Goal: Book appointment/travel/reservation

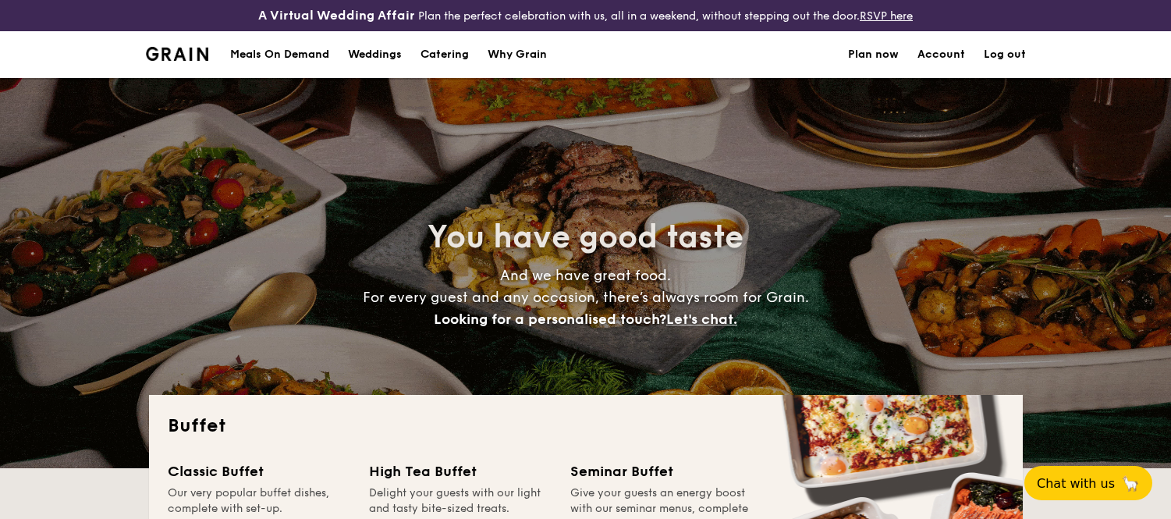
select select
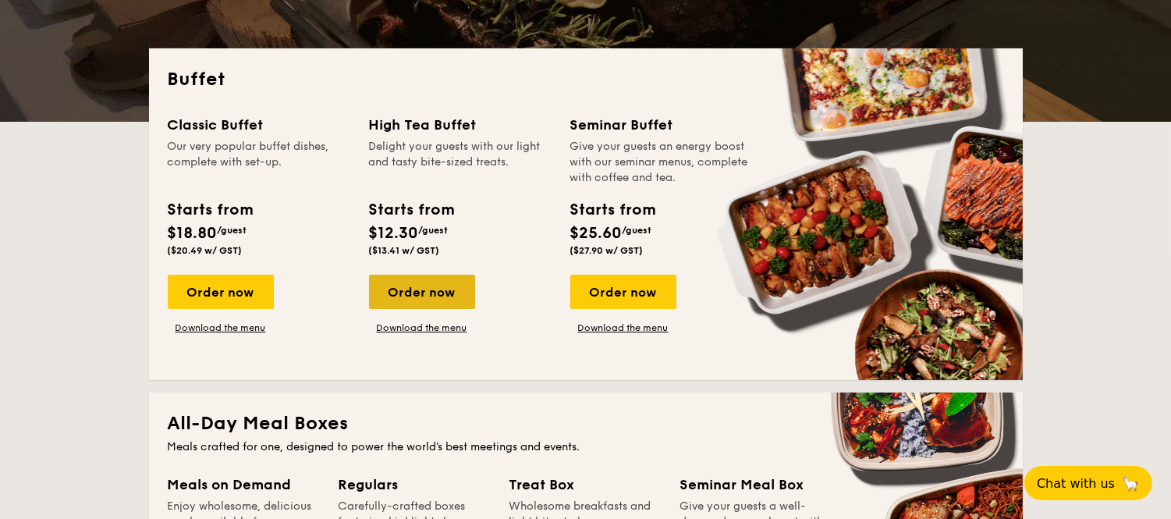
click at [411, 298] on div "Order now" at bounding box center [422, 292] width 106 height 34
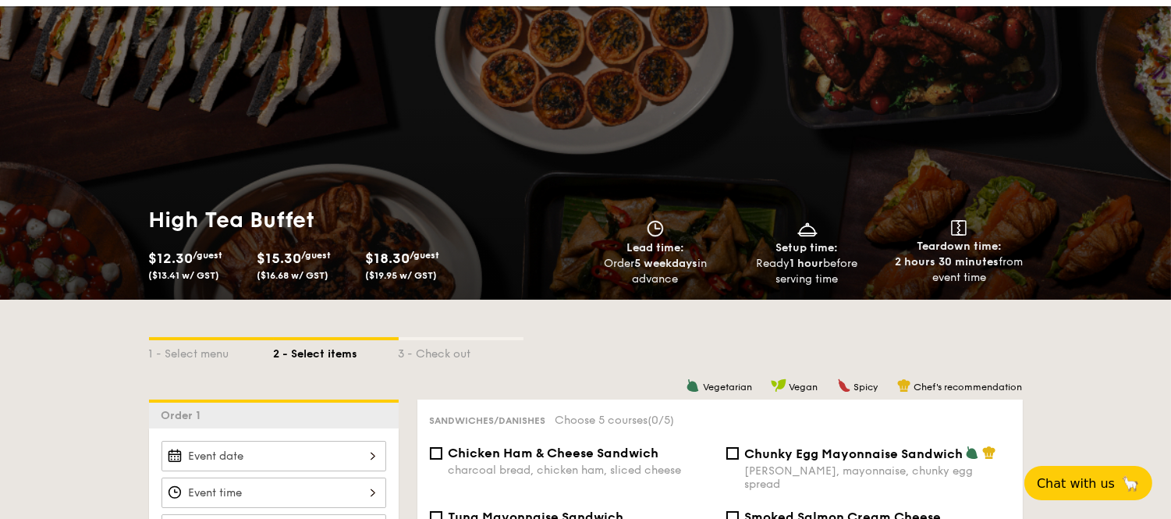
scroll to position [346, 0]
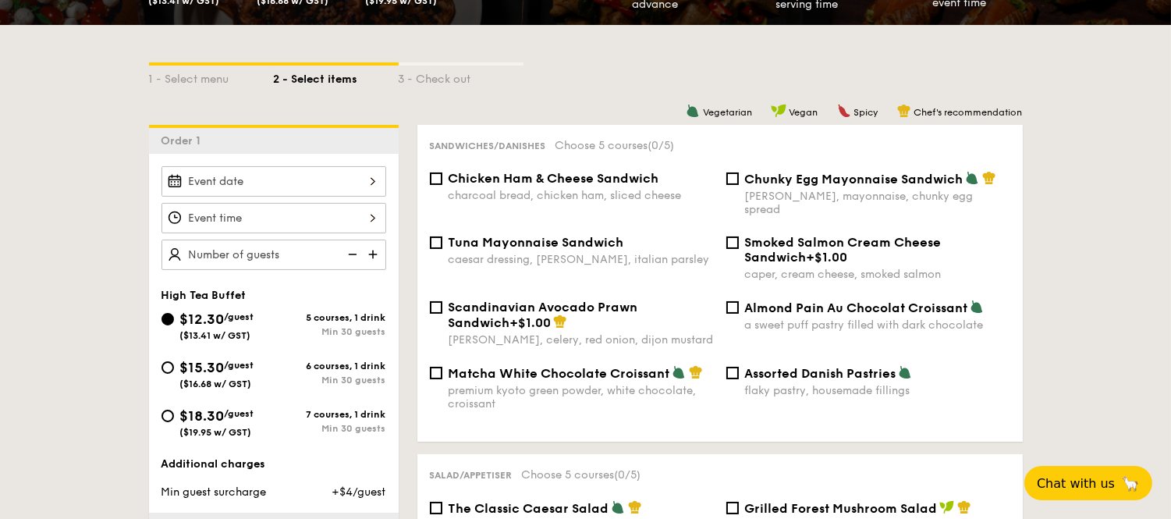
click at [368, 184] on div at bounding box center [273, 181] width 225 height 30
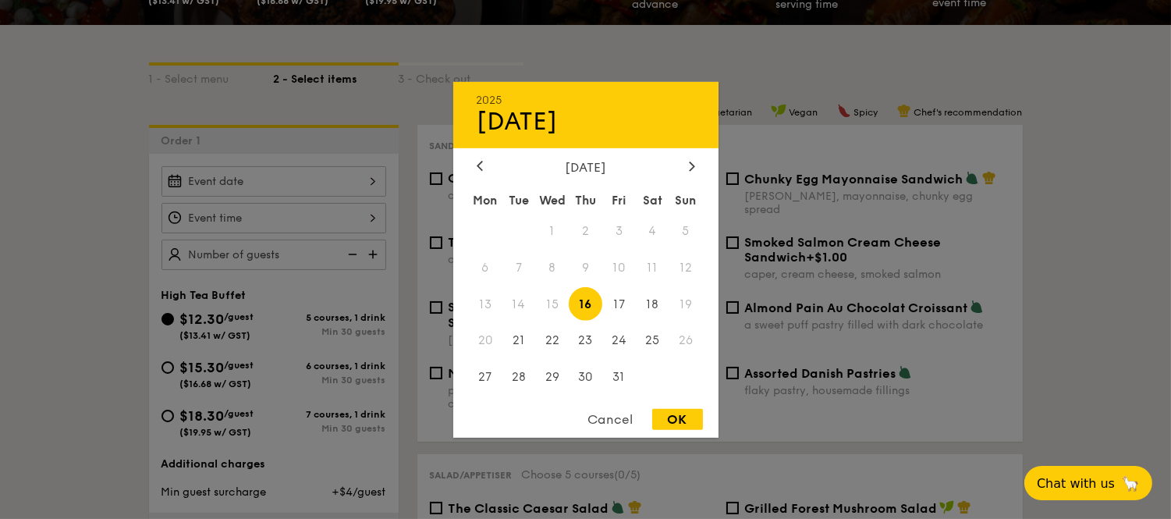
click at [677, 416] on div "OK" at bounding box center [677, 419] width 51 height 21
type input "[DATE]"
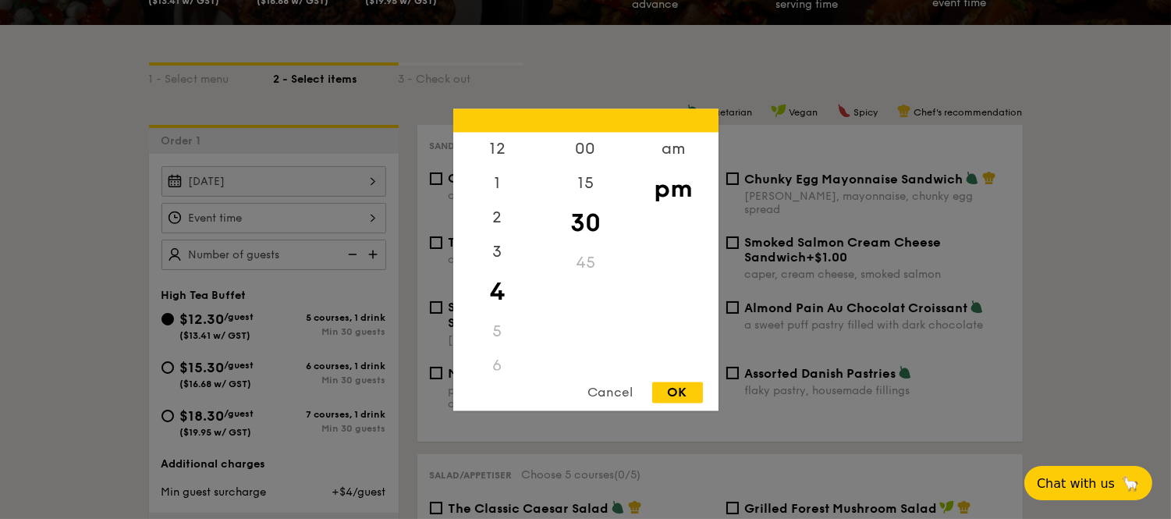
click at [372, 218] on div "12 1 2 3 4 5 6 7 8 9 10 11 00 15 30 45 am pm Cancel OK" at bounding box center [273, 218] width 225 height 30
click at [682, 148] on div "am" at bounding box center [673, 154] width 88 height 45
click at [500, 326] on div "10" at bounding box center [497, 324] width 88 height 45
click at [581, 147] on div "00" at bounding box center [585, 154] width 88 height 45
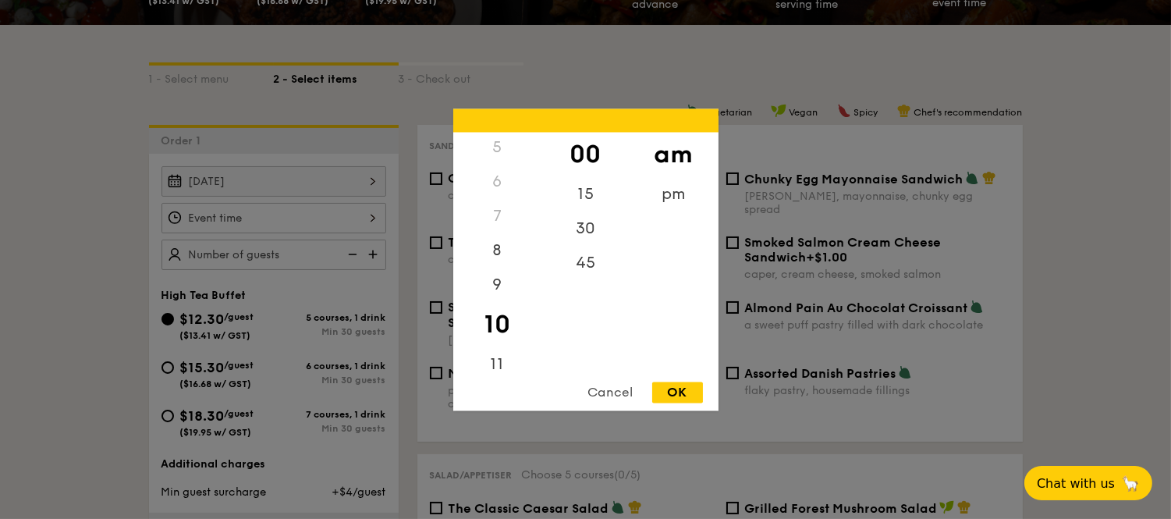
click at [666, 390] on div "OK" at bounding box center [677, 391] width 51 height 21
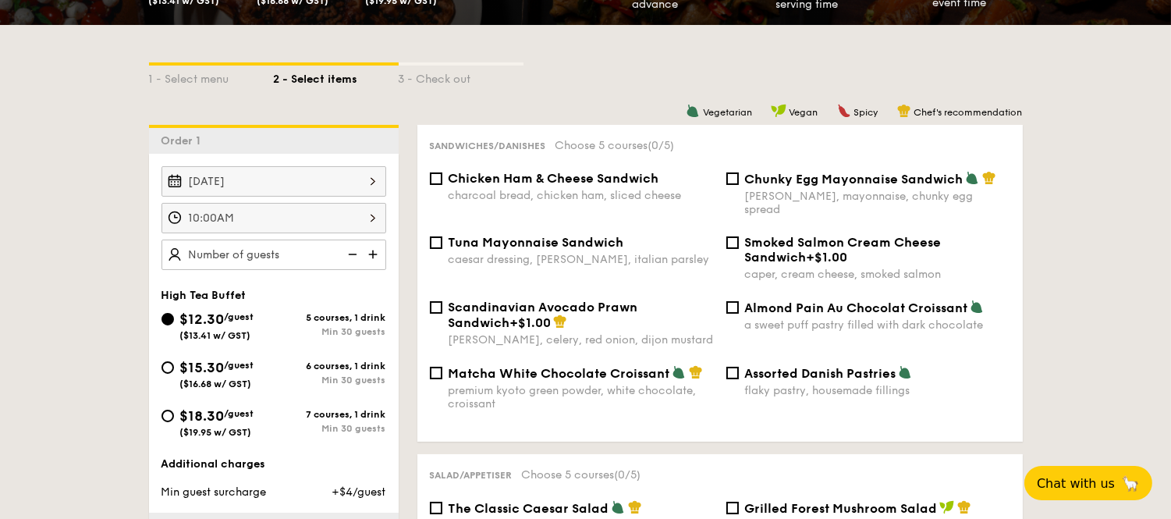
click at [268, 209] on div "10:00AM" at bounding box center [273, 218] width 225 height 30
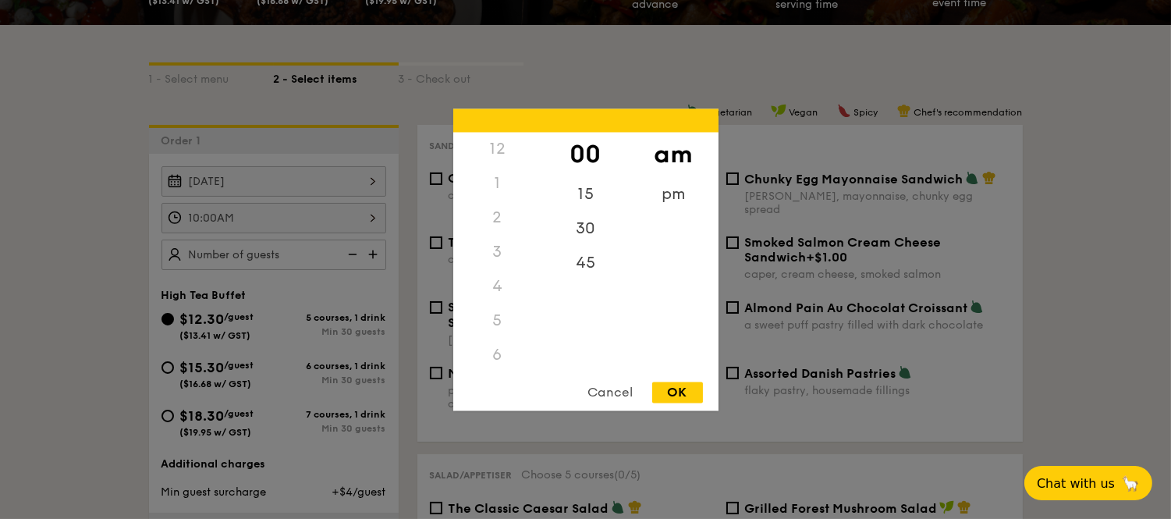
scroll to position [175, 0]
click at [496, 359] on div "11" at bounding box center [497, 367] width 88 height 45
click at [685, 382] on div "OK" at bounding box center [677, 391] width 51 height 21
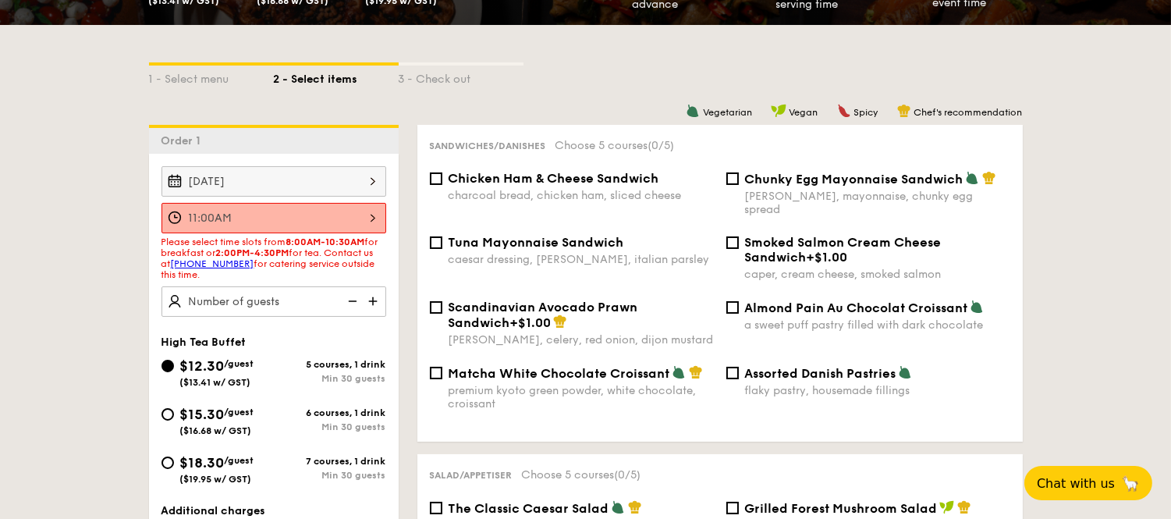
click at [370, 217] on div "11:00AM" at bounding box center [273, 218] width 225 height 30
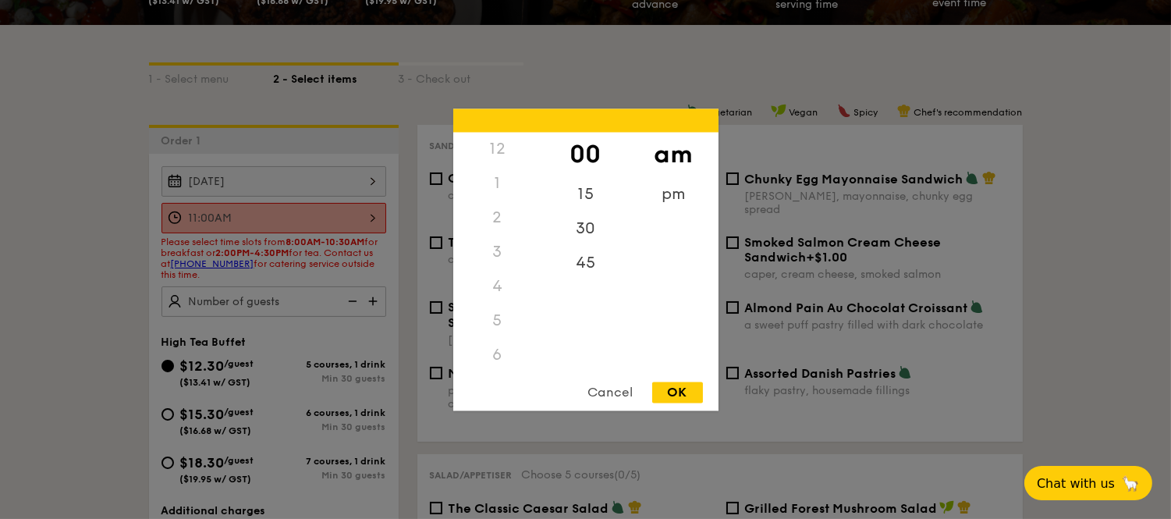
scroll to position [188, 0]
click at [486, 316] on div "10" at bounding box center [497, 309] width 88 height 45
click at [572, 232] on div "30" at bounding box center [585, 233] width 88 height 45
click at [667, 395] on div "OK" at bounding box center [677, 391] width 51 height 21
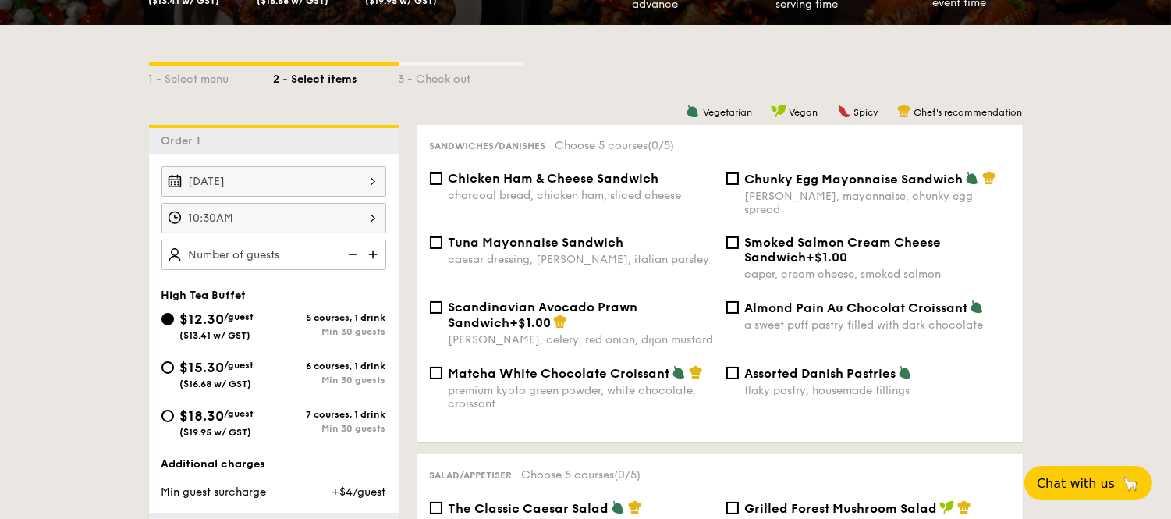
click at [375, 207] on div "10:30AM" at bounding box center [273, 218] width 225 height 30
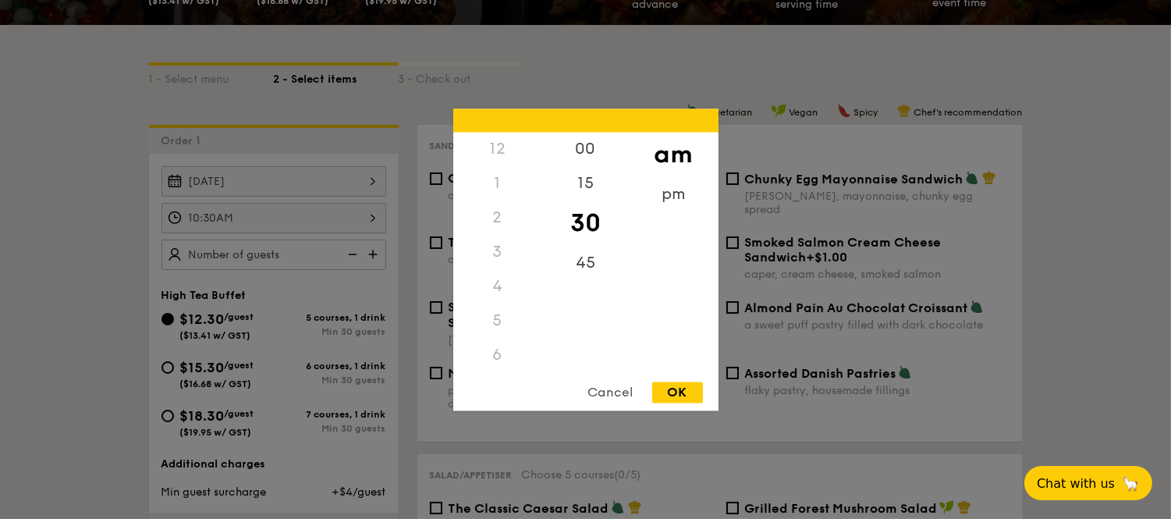
scroll to position [175, 0]
click at [590, 151] on div "00" at bounding box center [585, 154] width 88 height 45
click at [682, 398] on div "OK" at bounding box center [677, 391] width 51 height 21
type input "10:00AM"
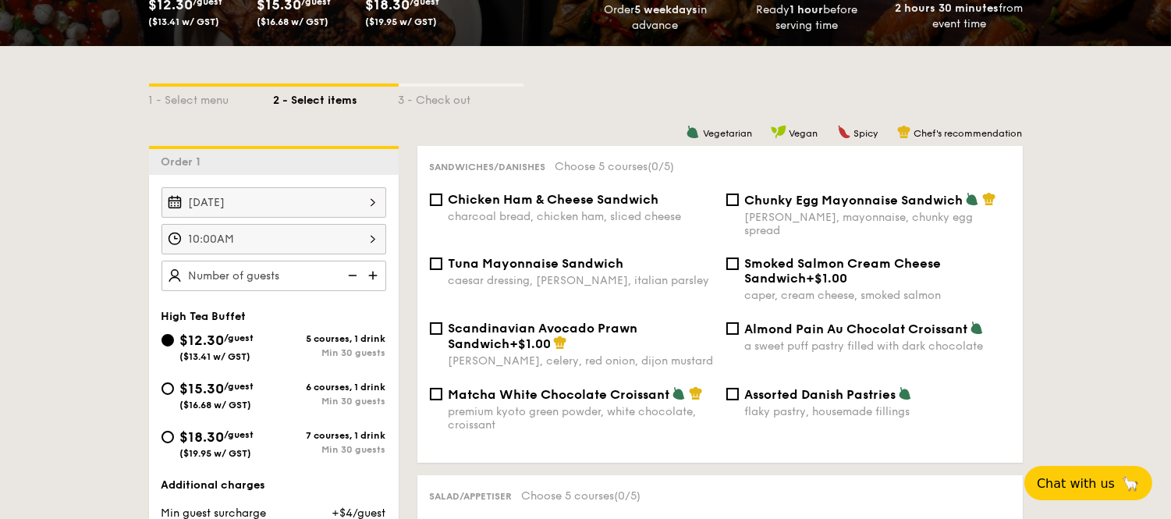
scroll to position [433, 0]
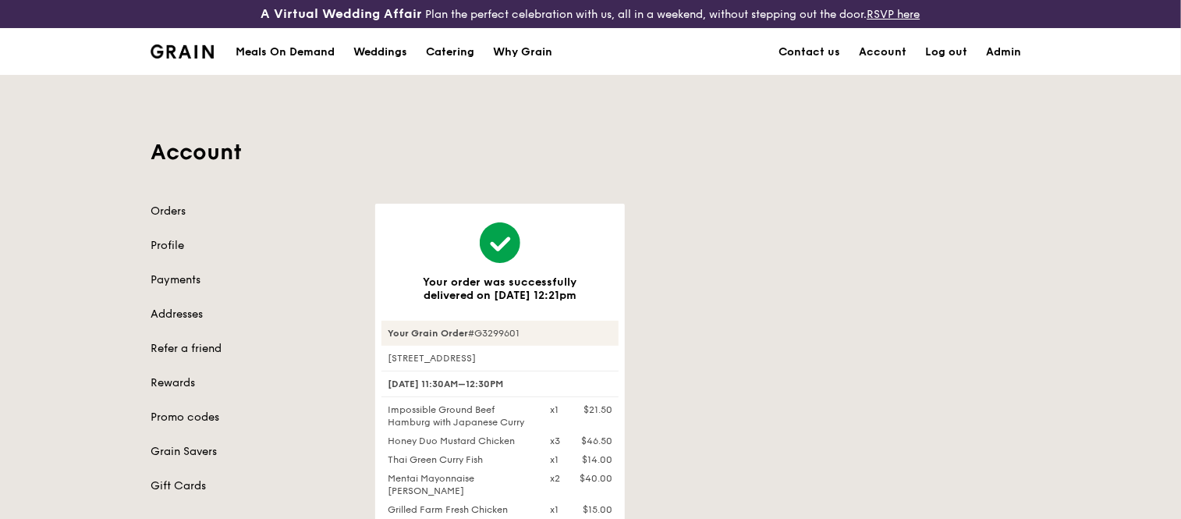
scroll to position [260, 0]
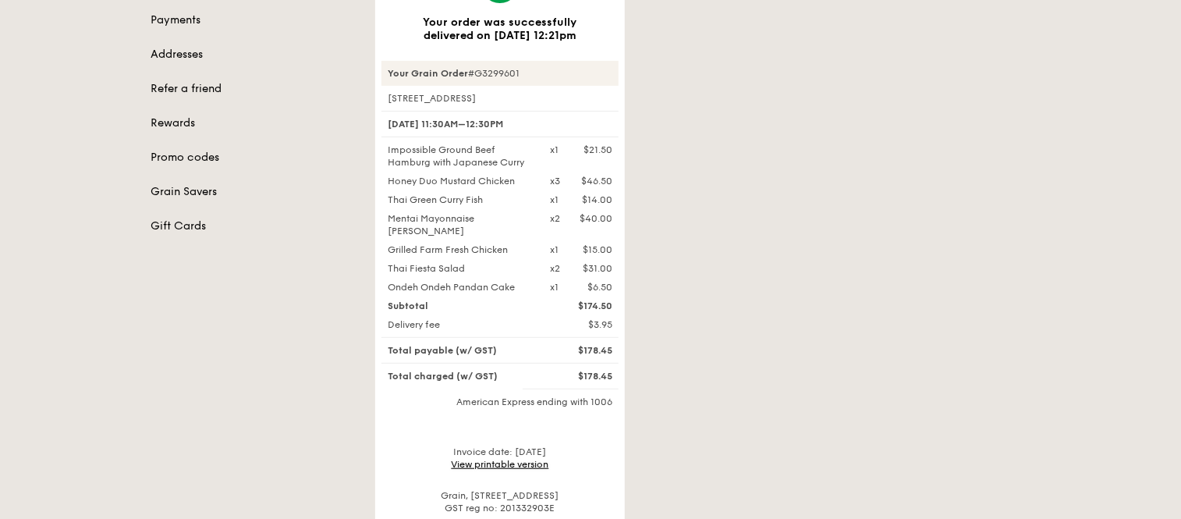
click at [527, 465] on link "View printable version" at bounding box center [500, 464] width 97 height 11
